Goal: Use online tool/utility

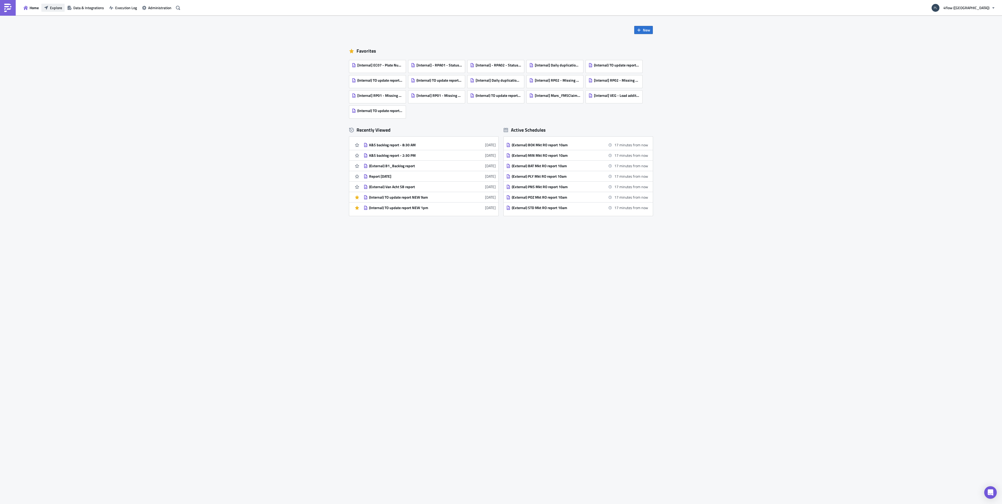
click at [59, 6] on span "Explore" at bounding box center [56, 7] width 12 height 5
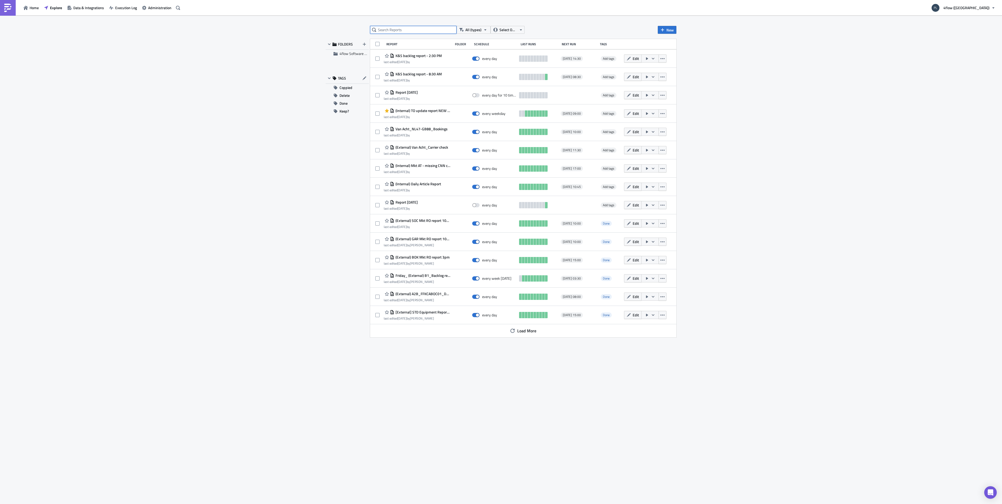
click at [423, 32] on input "text" at bounding box center [413, 30] width 86 height 8
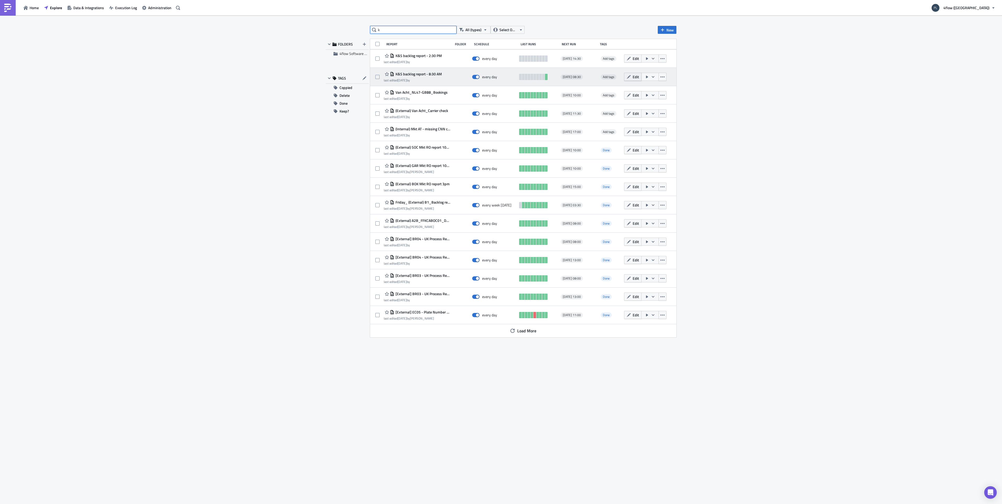
type input "k"
click at [630, 76] on icon "button" at bounding box center [629, 77] width 4 height 4
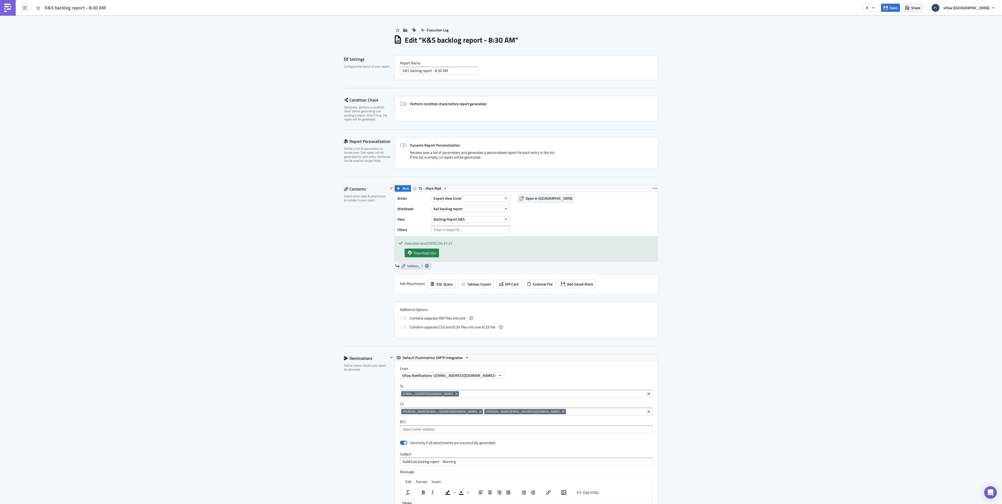
click at [425, 266] on icon at bounding box center [427, 266] width 4 height 4
click at [413, 309] on span "Change Column Datatype" at bounding box center [399, 310] width 40 height 5
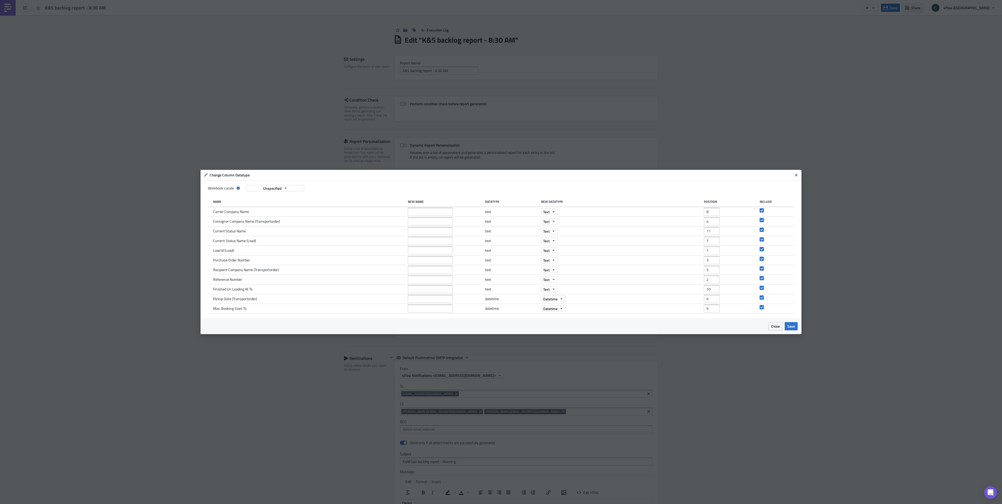
drag, startPoint x: 795, startPoint y: 329, endPoint x: 793, endPoint y: 336, distance: 7.2
click at [795, 329] on span "Save" at bounding box center [792, 326] width 8 height 5
